Goal: Check status: Check status

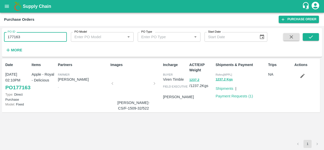
click at [23, 36] on input "177163" at bounding box center [35, 37] width 63 height 10
click at [313, 37] on button "submit" at bounding box center [310, 37] width 16 height 8
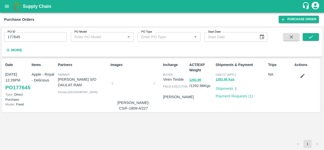
click at [219, 108] on div "Shipments & Payment Oddi CC [APPL] 1292.96 Kgs Shipments | Payment Requests ( 1…" at bounding box center [239, 85] width 53 height 51
click at [29, 38] on input "177645" at bounding box center [35, 37] width 63 height 10
paste input "text"
click at [309, 37] on icon "submit" at bounding box center [311, 37] width 6 height 6
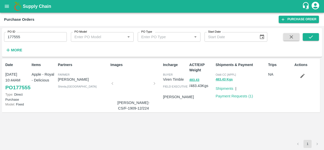
click at [208, 111] on div "ACT/EXP Weight 483.43 / 483.43 Kgs" at bounding box center [200, 85] width 26 height 51
click at [28, 37] on input "177555" at bounding box center [35, 37] width 63 height 10
paste input "text"
click at [307, 37] on button "submit" at bounding box center [310, 37] width 16 height 8
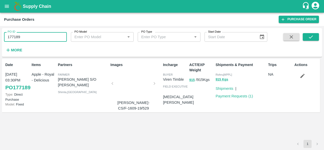
click at [50, 36] on input "177189" at bounding box center [35, 37] width 63 height 10
paste input "text"
type input "177507"
click at [310, 37] on icon "submit" at bounding box center [310, 36] width 4 height 3
